Goal: Task Accomplishment & Management: Complete application form

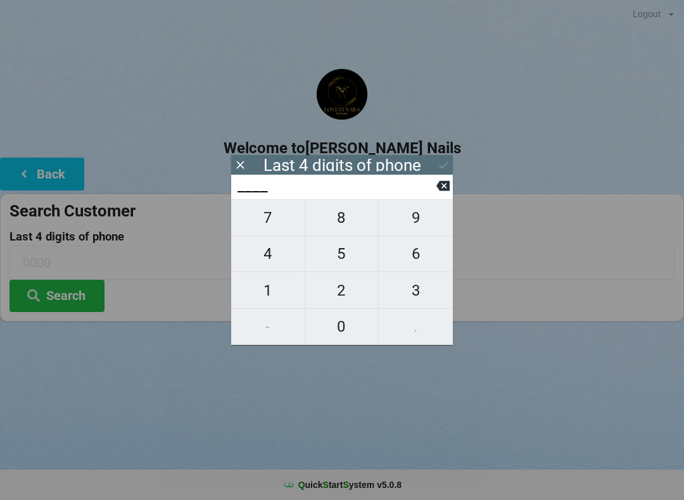
click at [271, 260] on span "4" at bounding box center [267, 254] width 73 height 27
type input "4___"
click at [440, 231] on span "9" at bounding box center [416, 218] width 74 height 27
type input "49__"
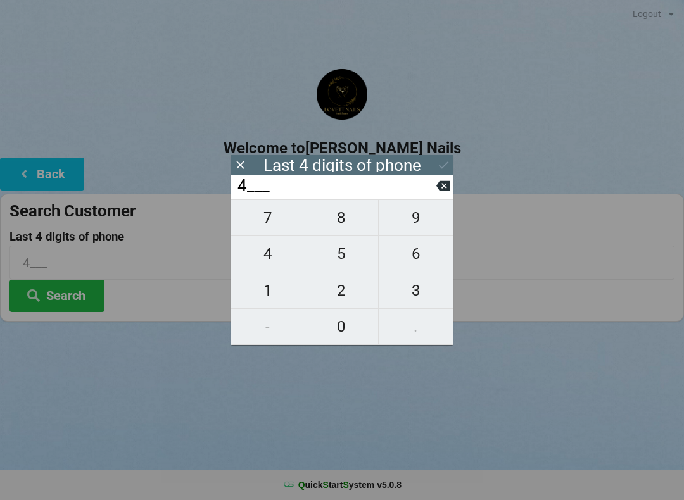
type input "49__"
click at [272, 218] on span "7" at bounding box center [267, 218] width 73 height 27
type input "497_"
click at [277, 301] on span "1" at bounding box center [267, 290] width 73 height 27
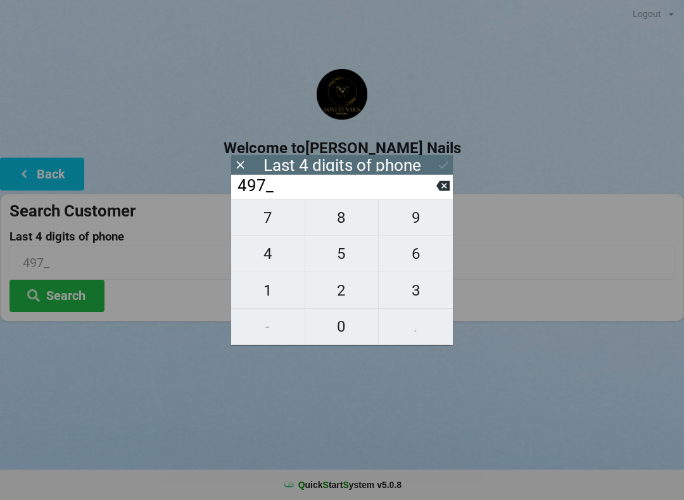
type input "4971"
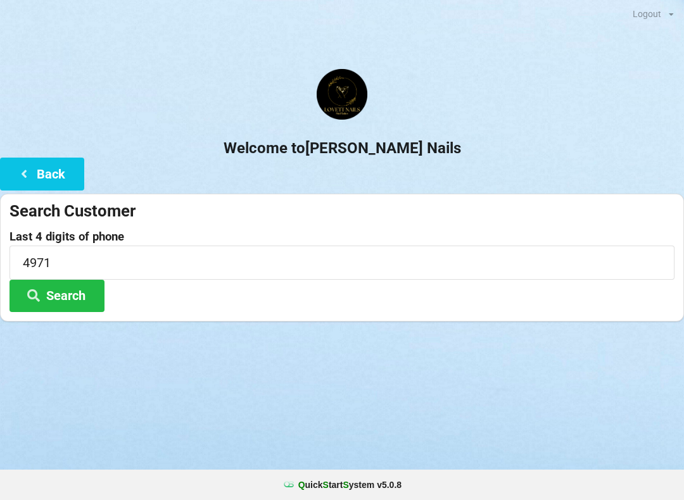
click at [77, 295] on button "Search" at bounding box center [57, 296] width 95 height 32
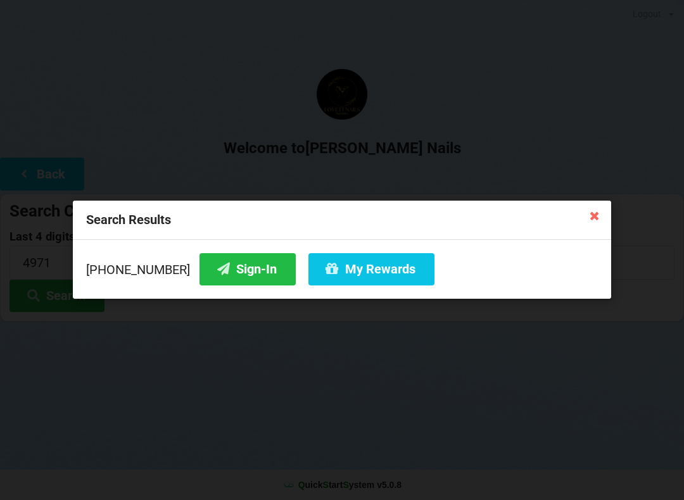
click at [226, 279] on button "Sign-In" at bounding box center [248, 269] width 96 height 32
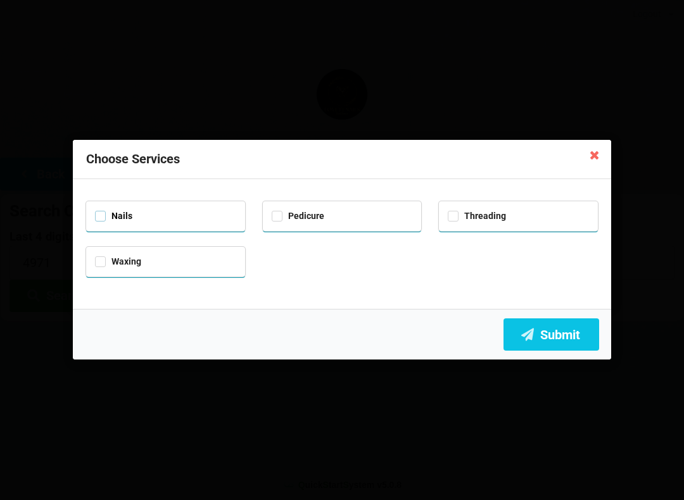
click at [102, 214] on label "Nails" at bounding box center [113, 216] width 37 height 11
checkbox input "true"
click at [279, 211] on label "Pedicure" at bounding box center [298, 216] width 53 height 11
checkbox input "true"
click at [560, 340] on button "Submit" at bounding box center [552, 335] width 96 height 32
